Goal: Transaction & Acquisition: Purchase product/service

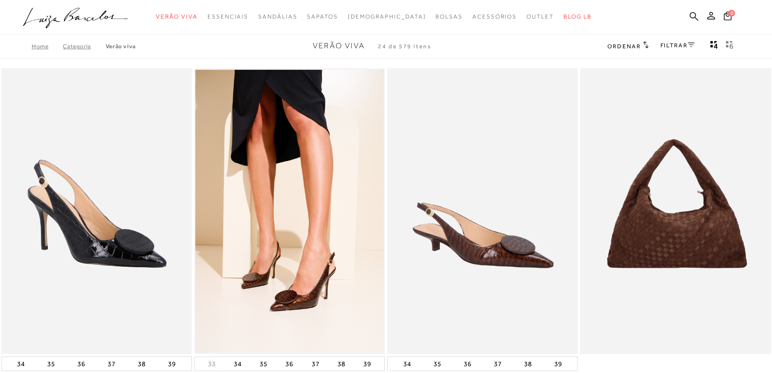
click at [695, 18] on icon at bounding box center [694, 16] width 9 height 9
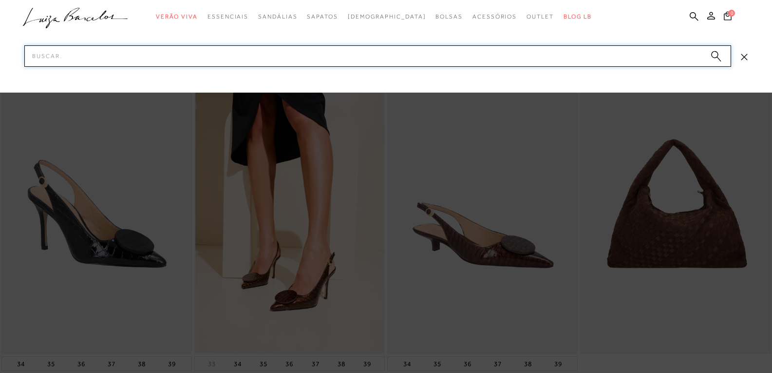
click at [352, 59] on input "Pesquisar" at bounding box center [377, 55] width 707 height 21
paste input "13220037"
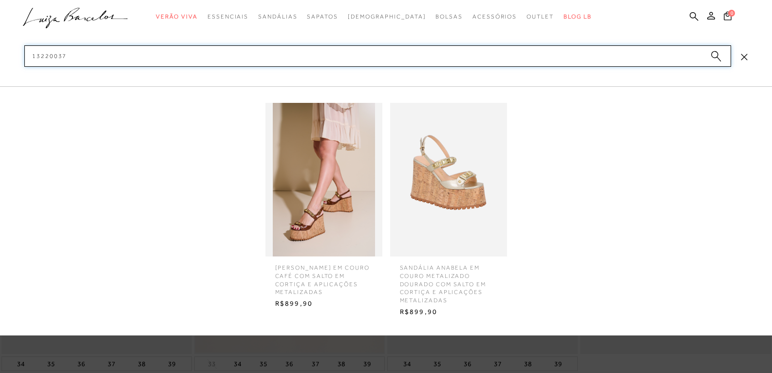
type input "13220037"
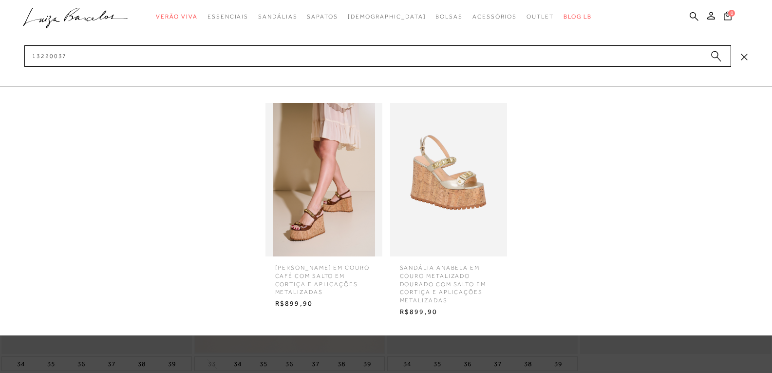
click at [345, 169] on img at bounding box center [323, 179] width 117 height 153
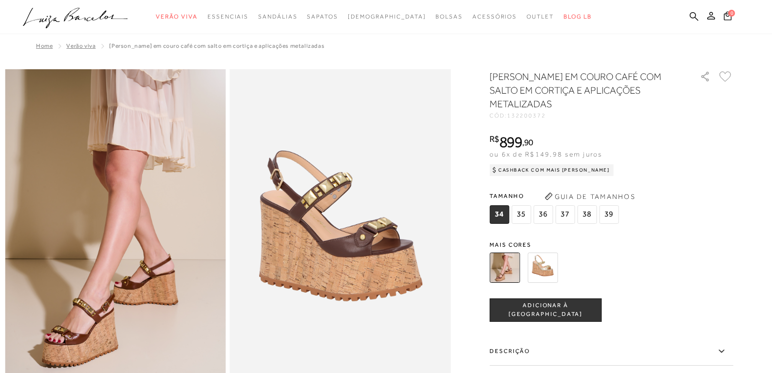
drag, startPoint x: 692, startPoint y: 14, endPoint x: 680, endPoint y: 15, distance: 12.2
click at [693, 15] on icon at bounding box center [694, 16] width 9 height 9
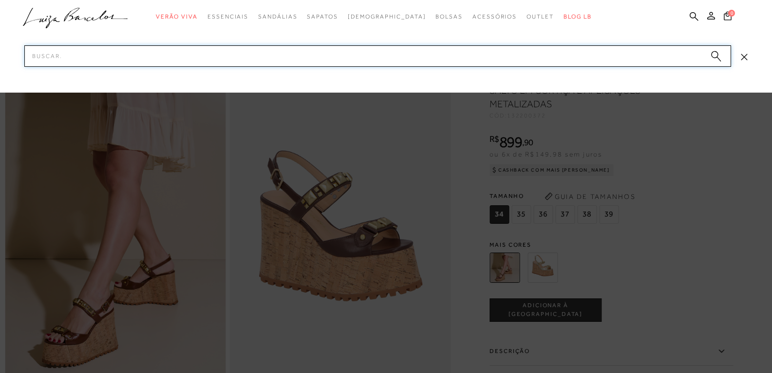
click at [439, 54] on input "Pesquisar" at bounding box center [377, 55] width 707 height 21
paste input "13010090"
type input "13010090"
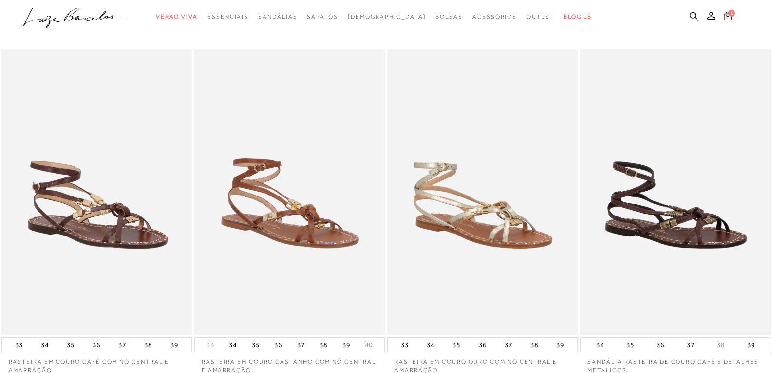
scroll to position [146, 0]
